Goal: Task Accomplishment & Management: Use online tool/utility

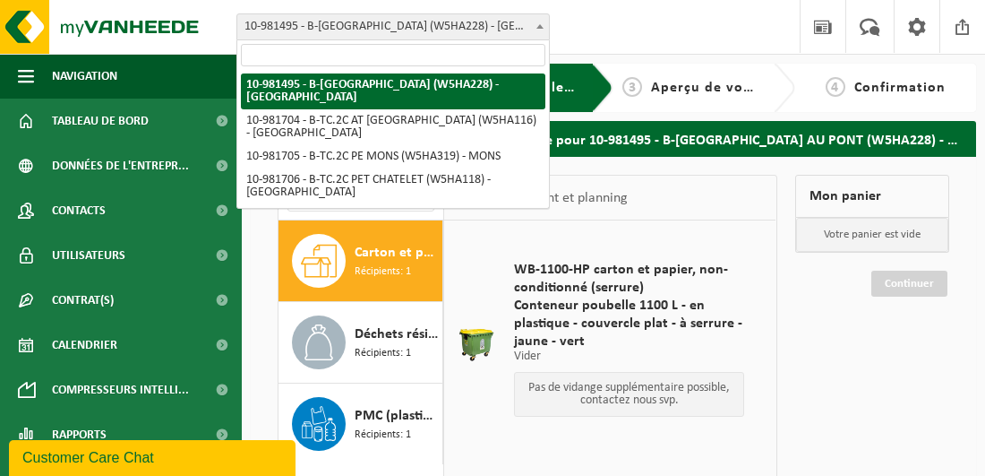
click at [539, 27] on b at bounding box center [540, 26] width 7 height 4
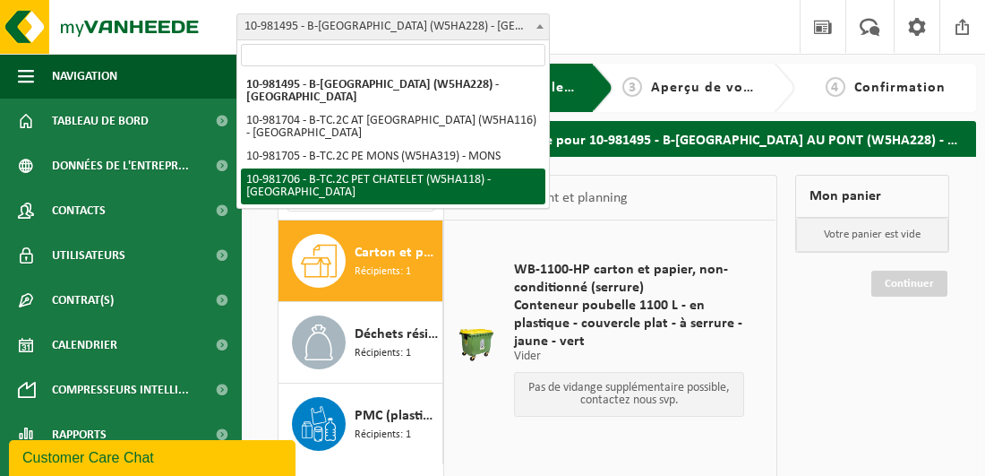
select select "162142"
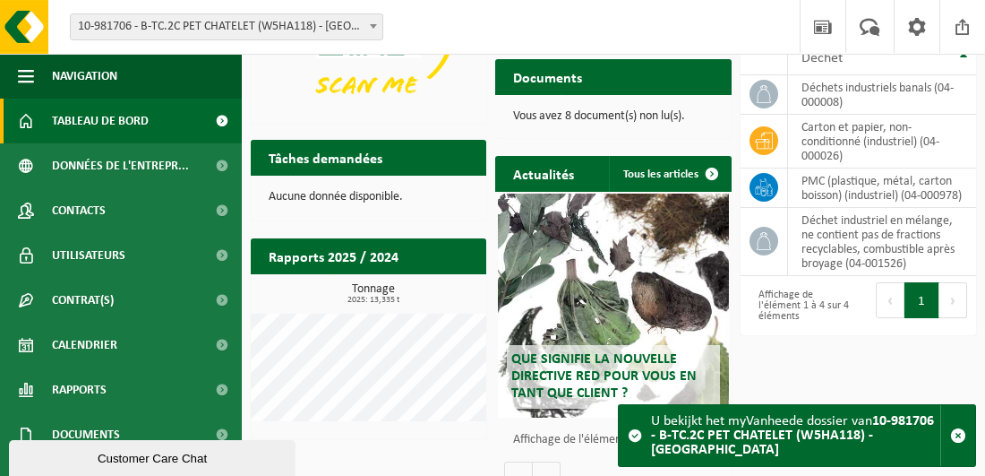
scroll to position [185, 0]
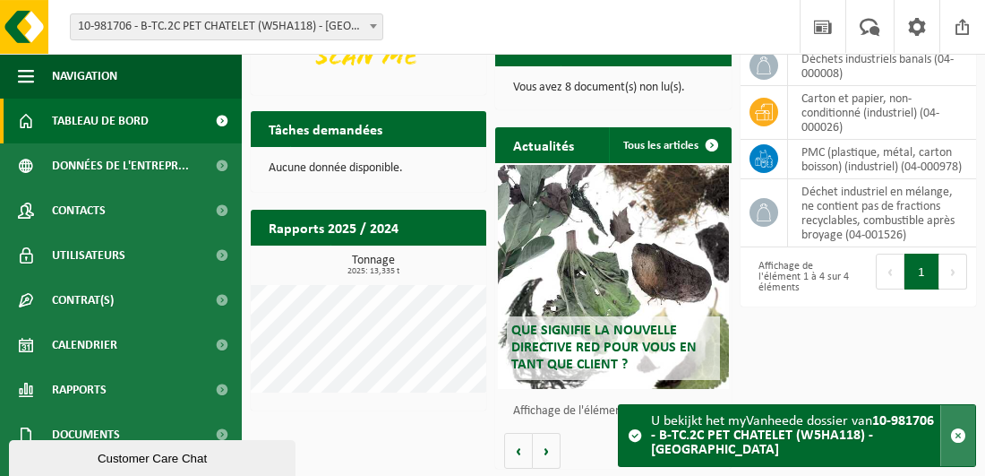
click at [959, 434] on span "button" at bounding box center [958, 435] width 16 height 16
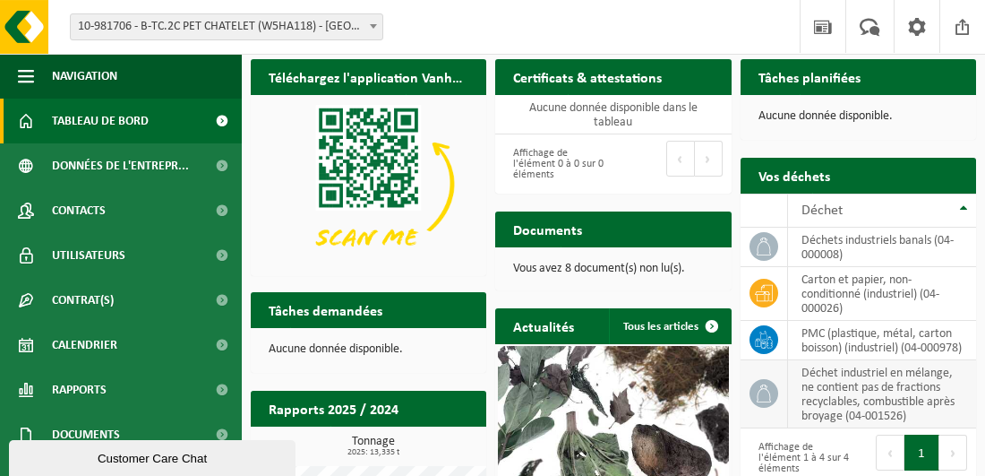
scroll to position [0, 0]
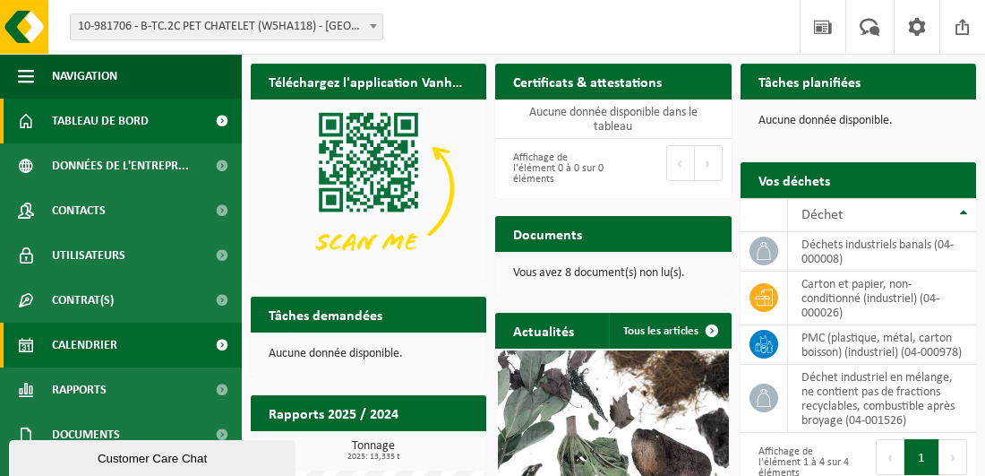
click at [70, 348] on span "Calendrier" at bounding box center [84, 344] width 65 height 45
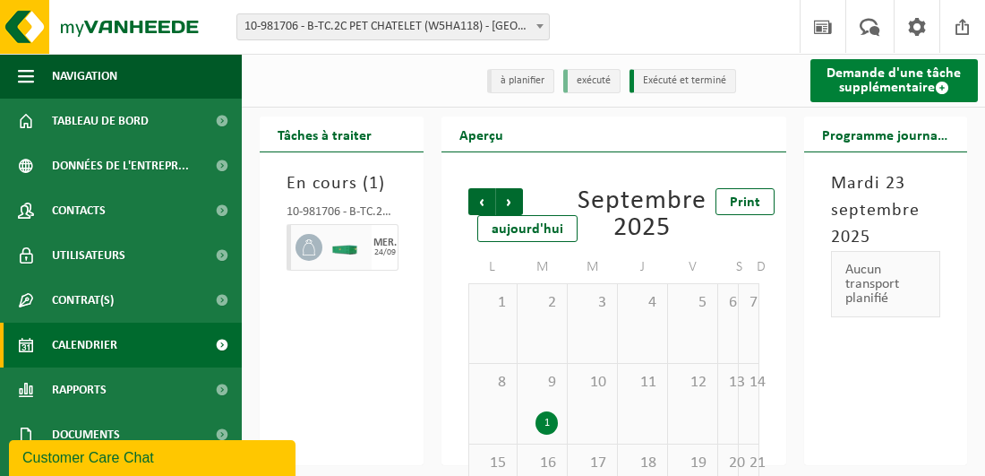
click at [881, 82] on link "Demande d'une tâche supplémentaire" at bounding box center [895, 80] width 168 height 43
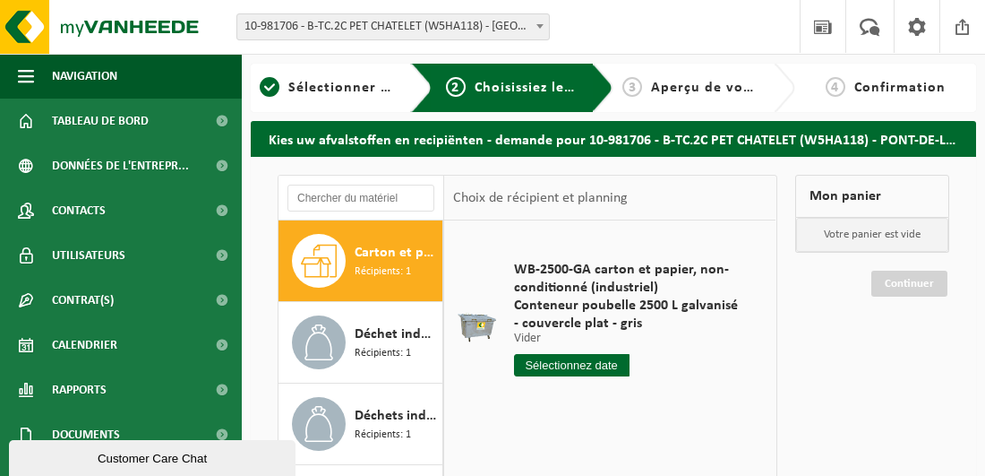
click at [408, 279] on div "Carton et papier, non-conditionné (industriel) Récipients: 1" at bounding box center [396, 261] width 83 height 54
click at [546, 364] on input "text" at bounding box center [572, 365] width 116 height 22
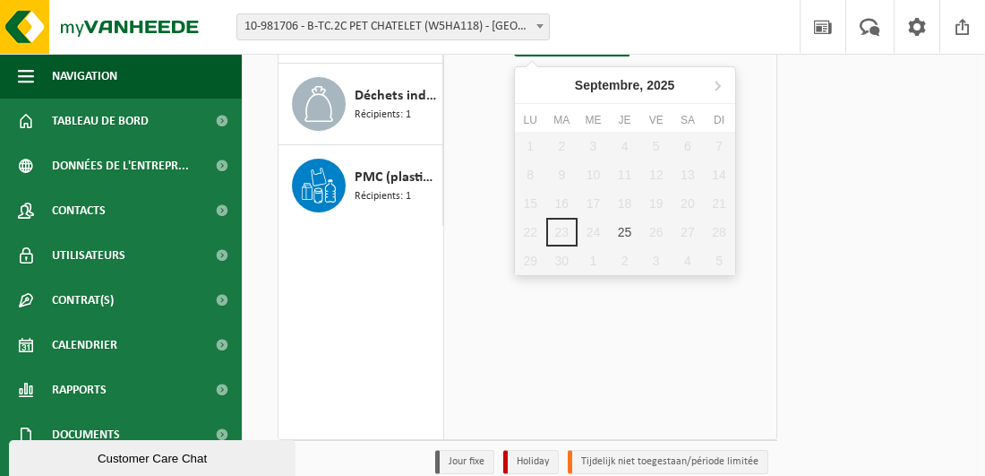
scroll to position [358, 0]
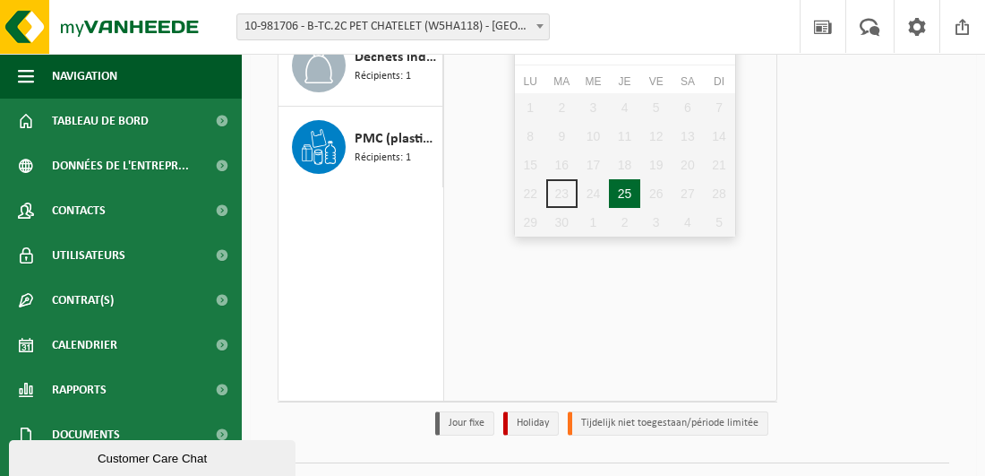
click at [624, 192] on div "25" at bounding box center [624, 193] width 31 height 29
type input "à partir de 2025-09-25"
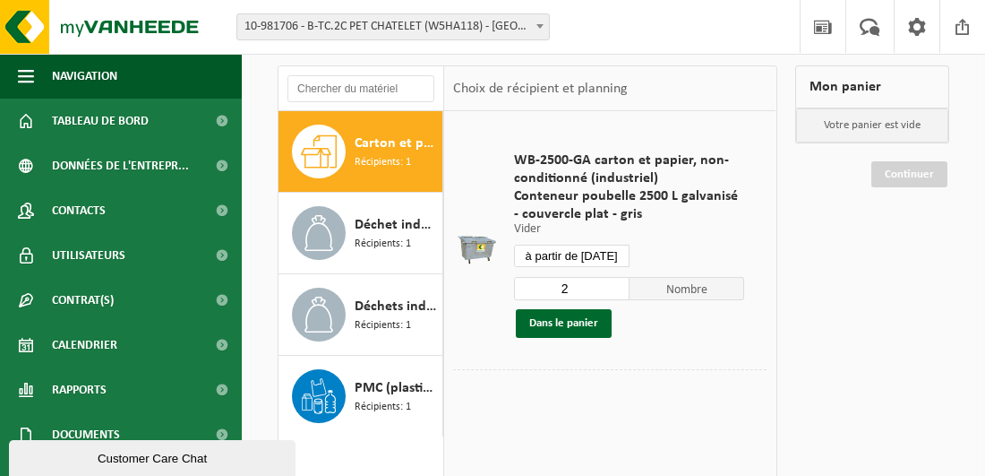
scroll to position [84, 0]
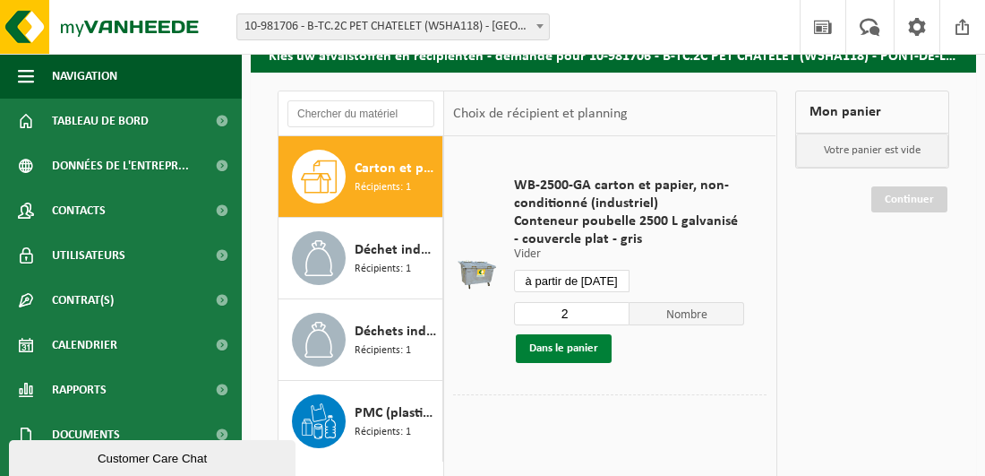
click at [574, 351] on button "Dans le panier" at bounding box center [564, 348] width 96 height 29
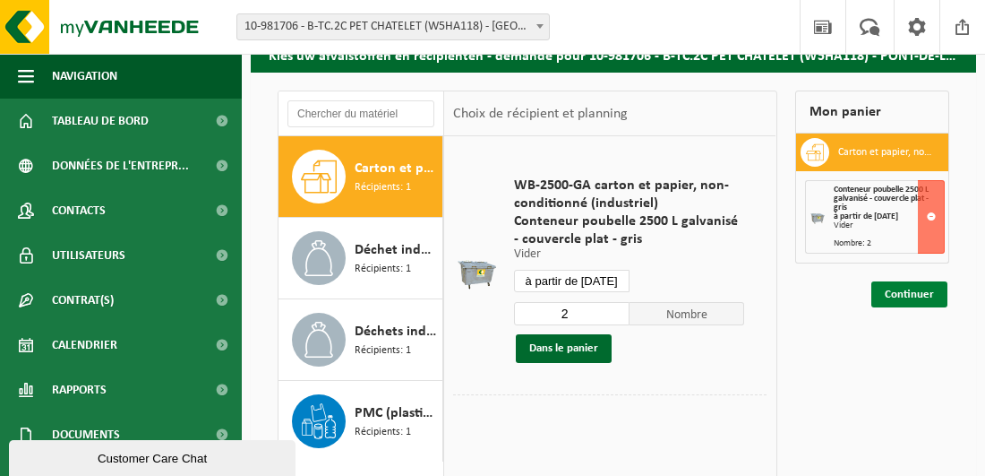
click at [902, 291] on link "Continuer" at bounding box center [910, 294] width 76 height 26
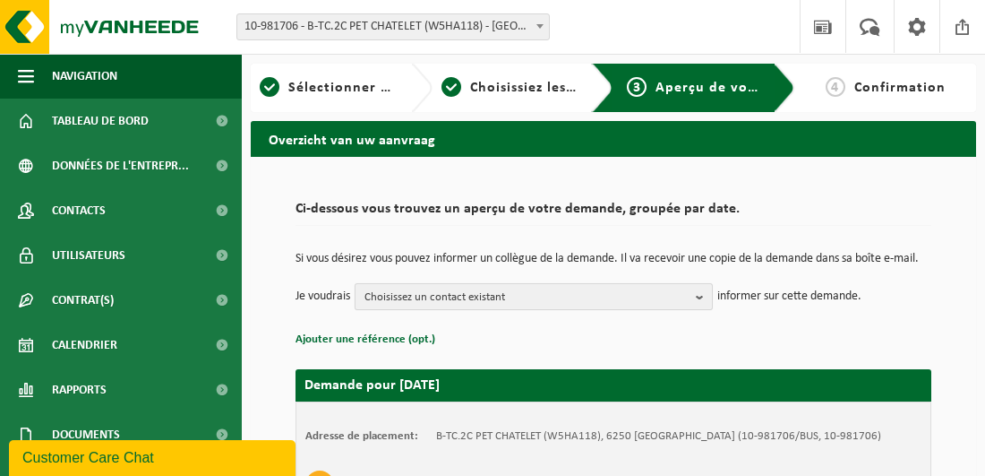
click at [702, 308] on b "button" at bounding box center [704, 296] width 16 height 25
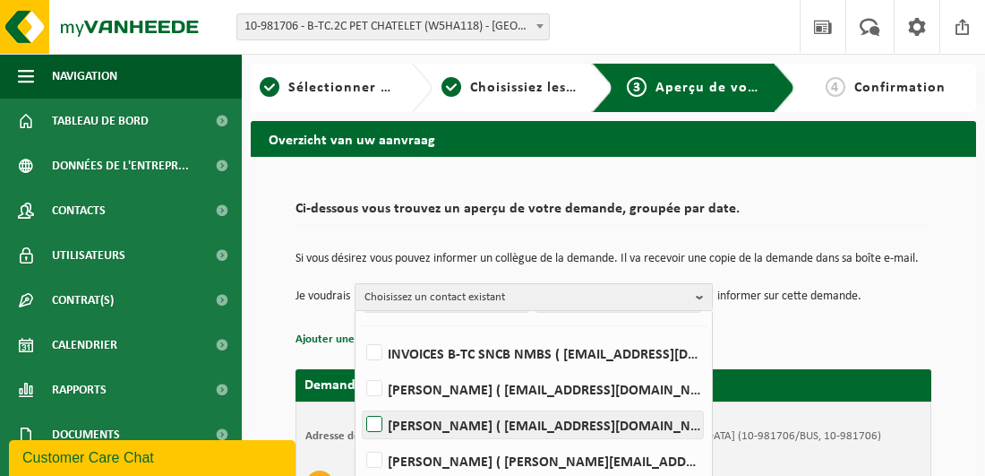
scroll to position [269, 0]
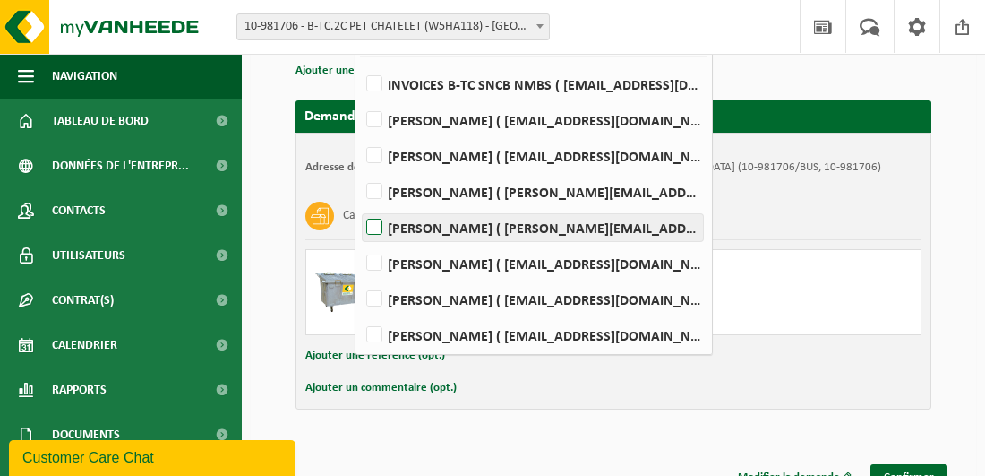
click at [378, 231] on label "[PERSON_NAME] ( [PERSON_NAME][EMAIL_ADDRESS][DOMAIN_NAME] )" at bounding box center [533, 227] width 340 height 27
click at [360, 205] on input "[PERSON_NAME] ( [PERSON_NAME][EMAIL_ADDRESS][DOMAIN_NAME] )" at bounding box center [359, 204] width 1 height 1
checkbox input "true"
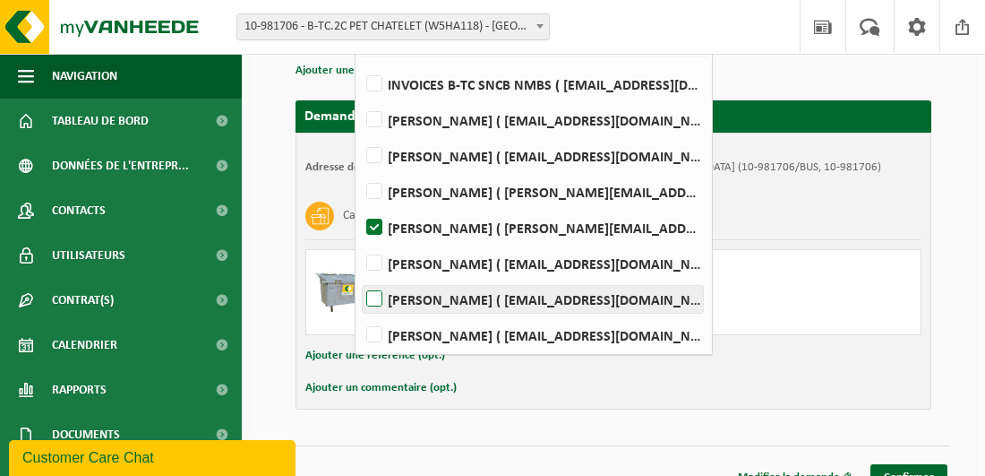
click at [380, 310] on label "[PERSON_NAME] ( [EMAIL_ADDRESS][DOMAIN_NAME] )" at bounding box center [533, 299] width 340 height 27
click at [360, 277] on input "[PERSON_NAME] ( [EMAIL_ADDRESS][DOMAIN_NAME] )" at bounding box center [359, 276] width 1 height 1
checkbox input "true"
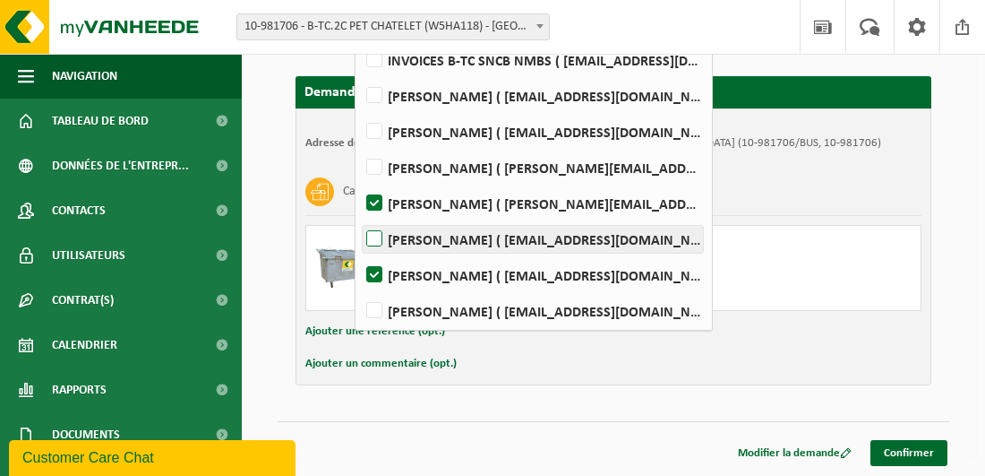
scroll to position [315, 0]
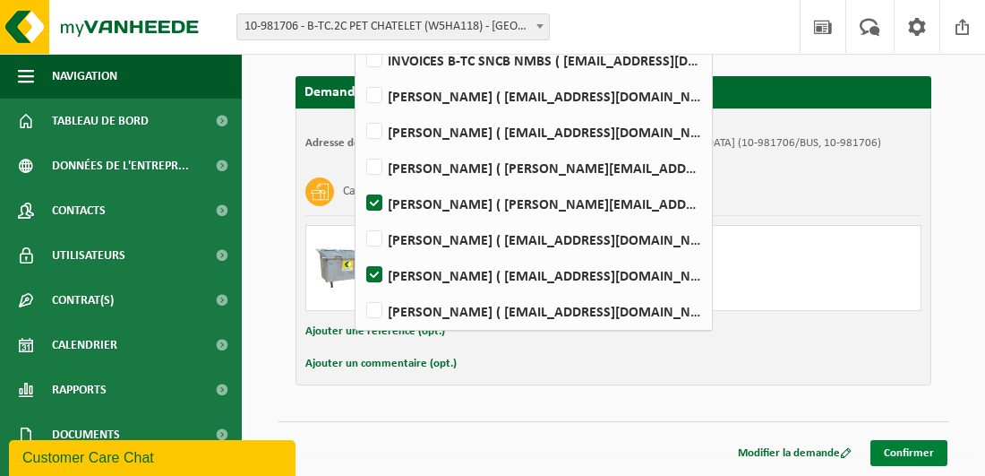
click at [912, 452] on link "Confirmer" at bounding box center [909, 453] width 77 height 26
